Goal: Task Accomplishment & Management: Use online tool/utility

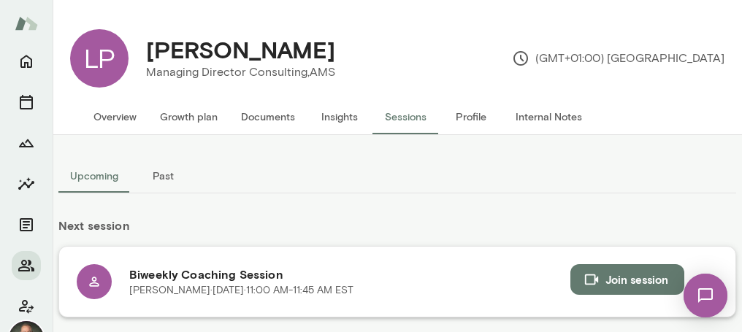
scroll to position [167, 0]
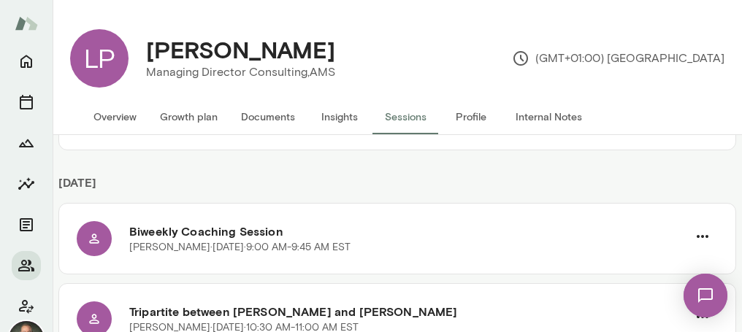
click at [278, 108] on button "Documents" at bounding box center [267, 116] width 77 height 35
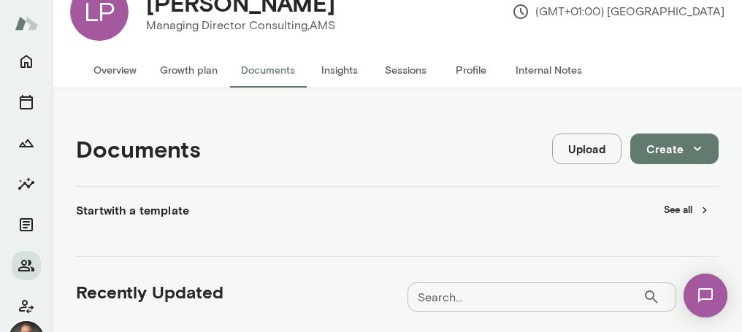
scroll to position [81, 0]
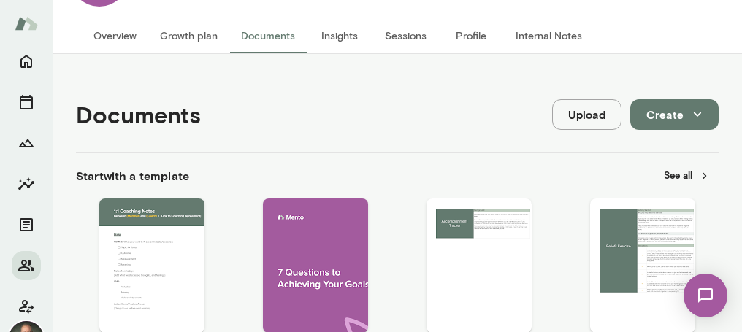
click at [602, 119] on button "Upload" at bounding box center [586, 114] width 69 height 31
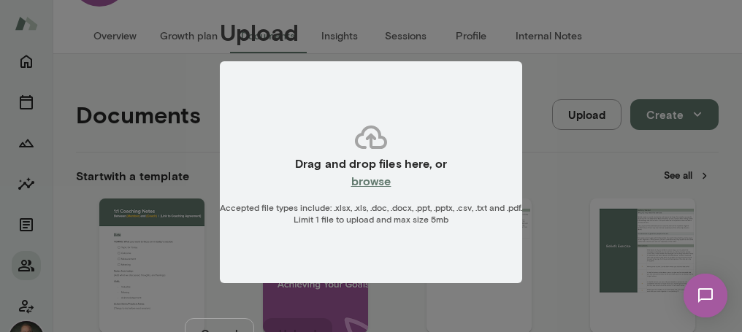
scroll to position [87, 0]
click at [366, 172] on h6 "browse" at bounding box center [371, 181] width 40 height 18
type input "**********"
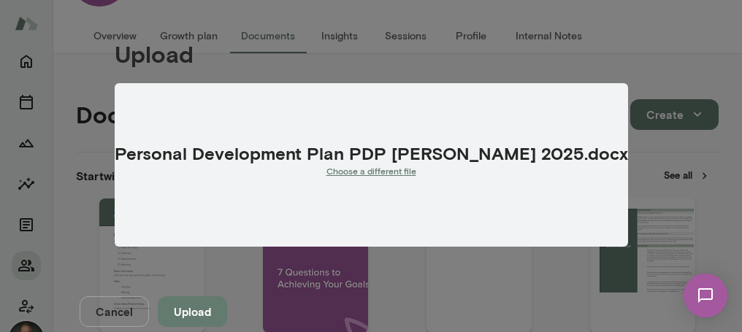
scroll to position [67, 0]
click at [227, 296] on button "Upload" at bounding box center [192, 311] width 69 height 31
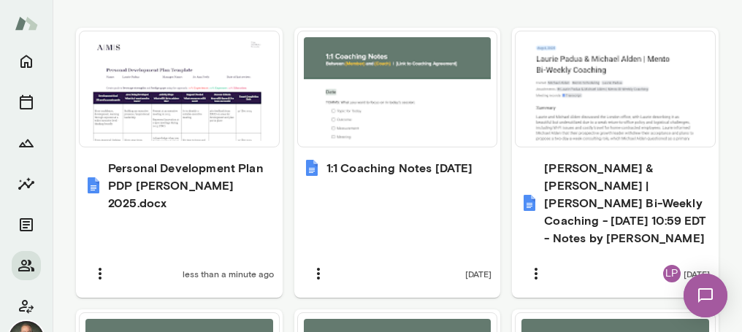
scroll to position [729, 0]
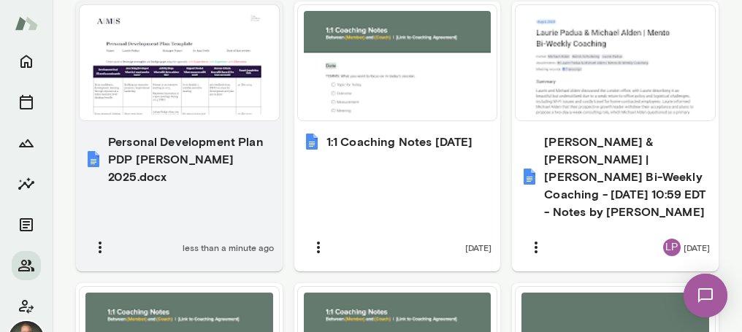
click at [191, 150] on h6 "Personal Development Plan PDP Laurie Padua 2025.docx" at bounding box center [191, 159] width 166 height 53
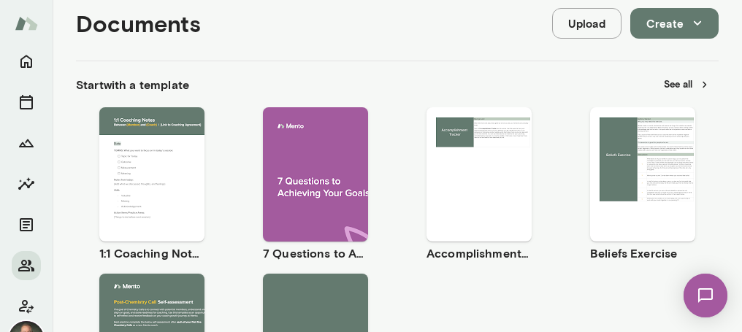
scroll to position [180, 0]
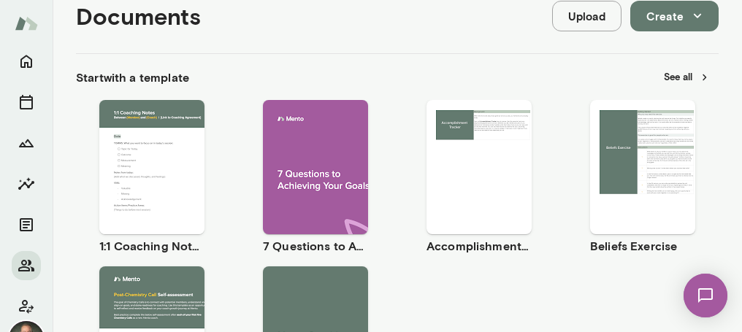
click at [158, 152] on span "Use template" at bounding box center [160, 155] width 53 height 12
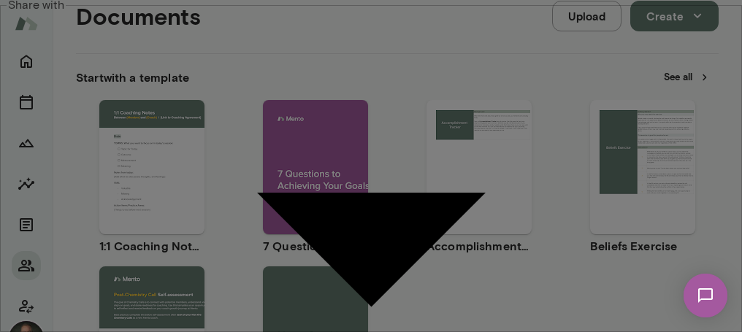
type input "**********"
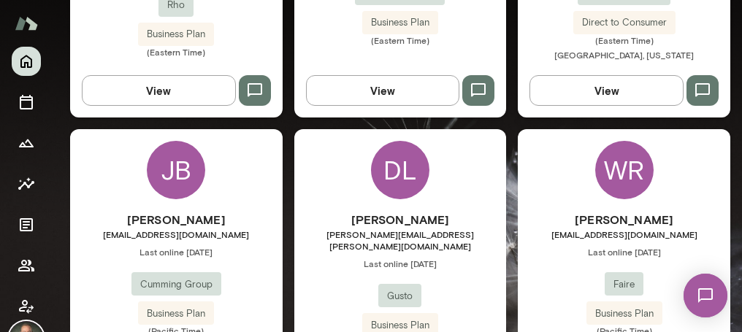
scroll to position [607, 0]
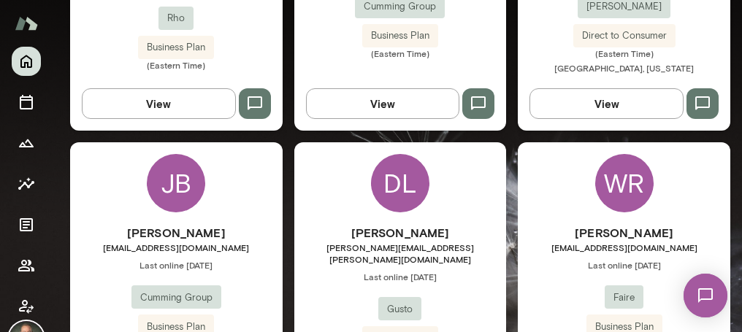
click at [328, 261] on div "[PERSON_NAME] [PERSON_NAME][EMAIL_ADDRESS][PERSON_NAME][DOMAIN_NAME] Last onlin…" at bounding box center [400, 292] width 212 height 137
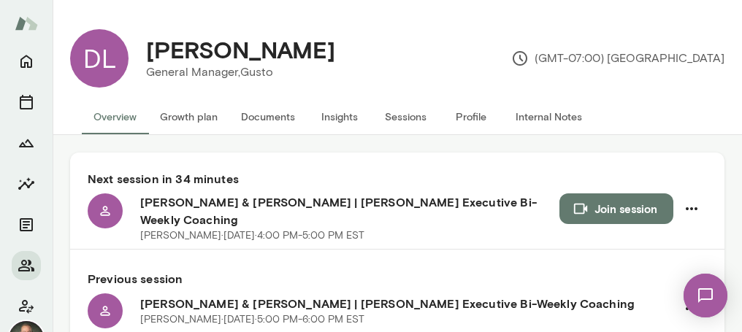
click at [283, 123] on button "Documents" at bounding box center [267, 116] width 77 height 35
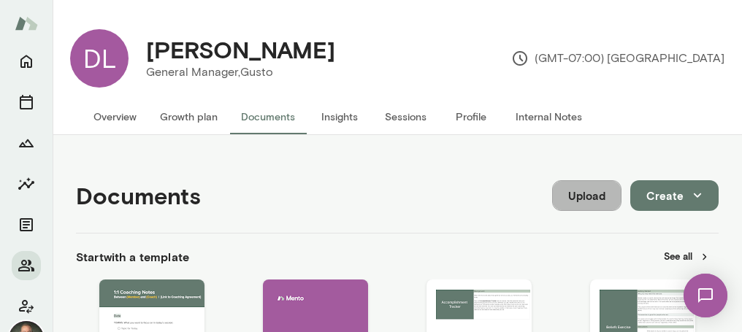
click at [591, 196] on button "Upload" at bounding box center [586, 195] width 69 height 31
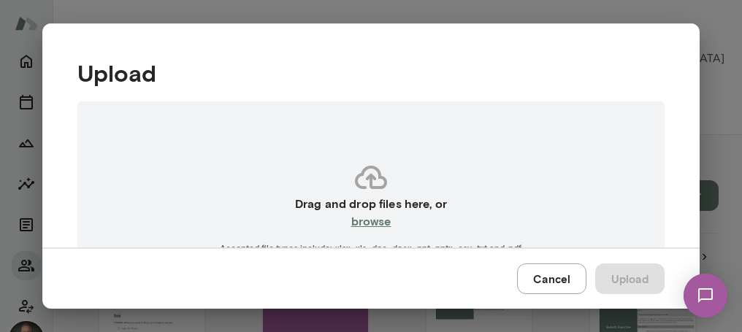
click at [385, 220] on h6 "browse" at bounding box center [371, 221] width 40 height 18
type input "**********"
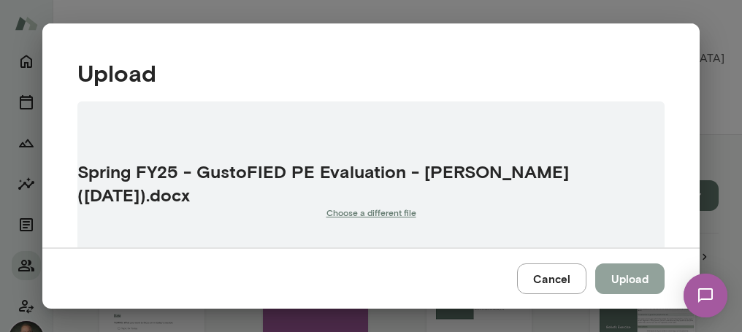
click at [627, 277] on button "Upload" at bounding box center [629, 279] width 69 height 31
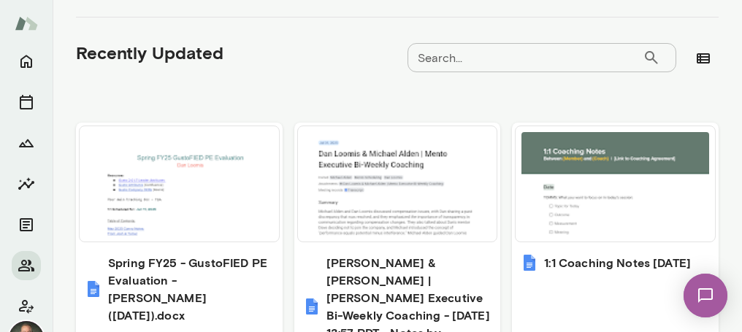
scroll to position [644, 0]
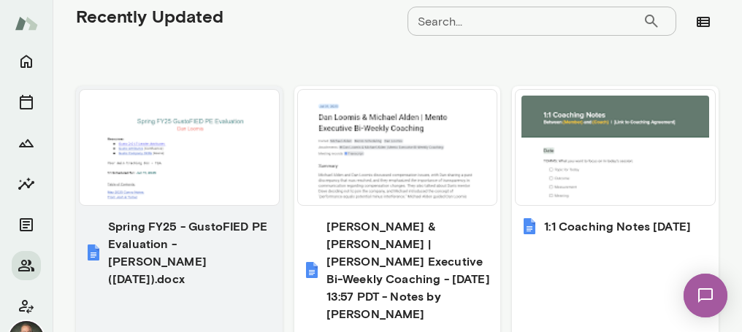
click at [210, 240] on h6 "Spring FY25 - GustoFIED PE Evaluation - Dan Loomis (May 2025).docx" at bounding box center [191, 253] width 166 height 70
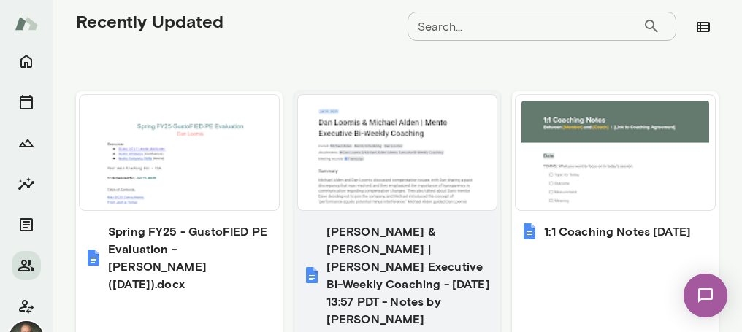
scroll to position [721, 0]
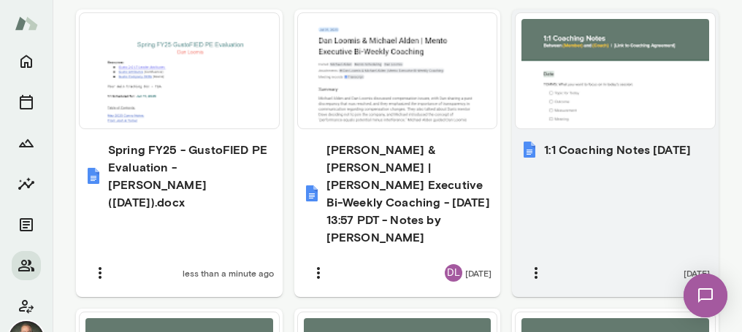
click at [651, 158] on h6 "1:1 Coaching Notes July 17, 2025" at bounding box center [617, 150] width 147 height 18
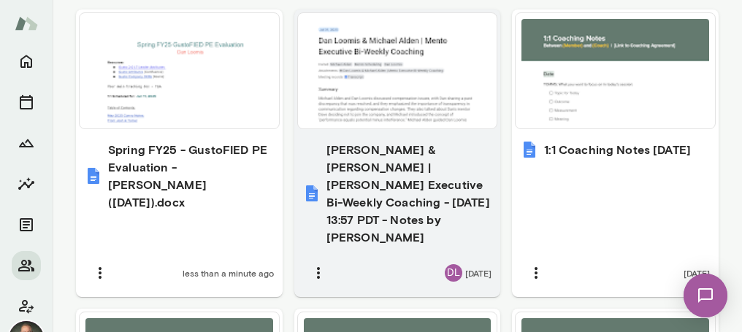
click at [403, 154] on h6 "Dan Loomis & Michael Alden | Mento Executive Bi-Weekly Coaching - 2025/07/31 13…" at bounding box center [409, 193] width 166 height 105
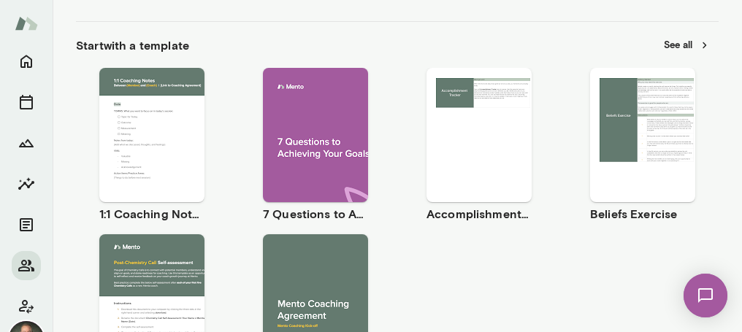
scroll to position [204, 0]
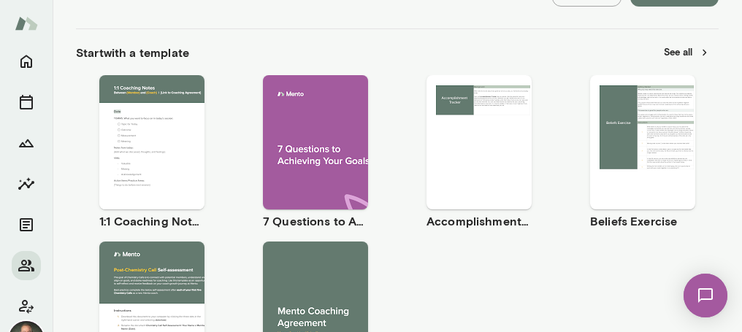
click at [157, 129] on span "Use template" at bounding box center [160, 130] width 53 height 12
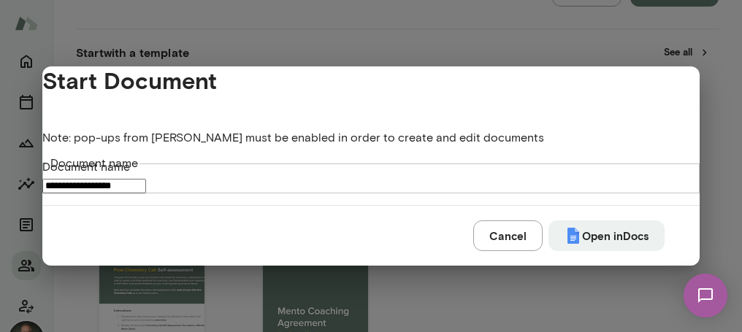
click at [146, 179] on input "**********" at bounding box center [94, 186] width 104 height 15
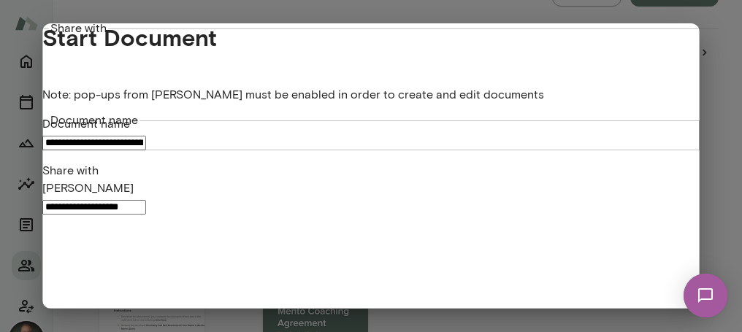
type input "**********"
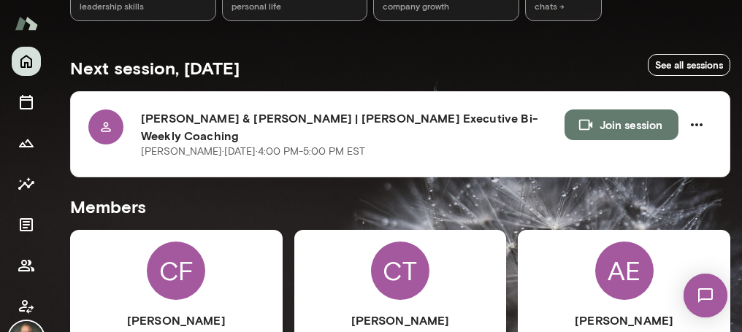
scroll to position [232, 0]
